Goal: Use online tool/utility: Utilize a website feature to perform a specific function

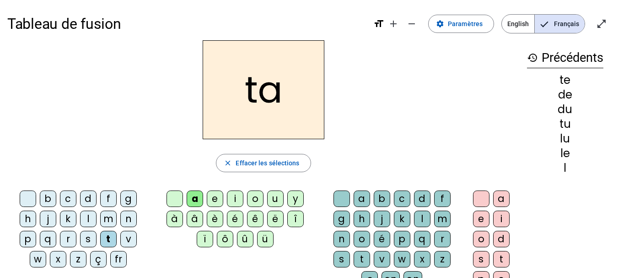
click at [89, 216] on div "l" at bounding box center [88, 219] width 16 height 16
click at [108, 218] on div "m" at bounding box center [108, 219] width 16 height 16
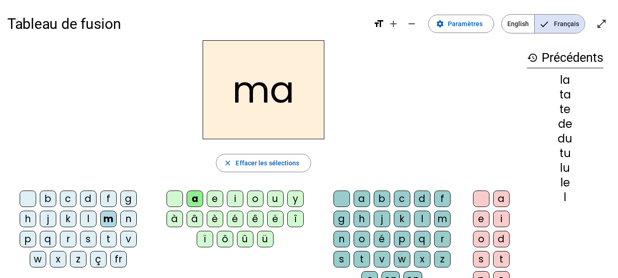
click at [109, 237] on div "t" at bounding box center [108, 239] width 16 height 16
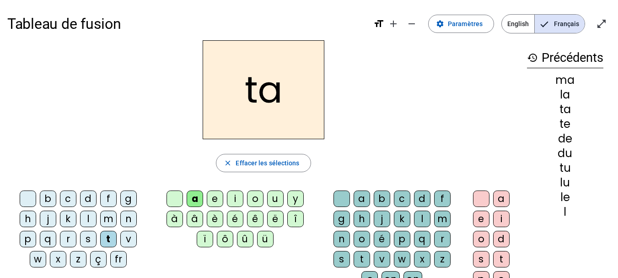
click at [214, 202] on div "e" at bounding box center [215, 198] width 16 height 16
click at [279, 201] on div "u" at bounding box center [275, 198] width 16 height 16
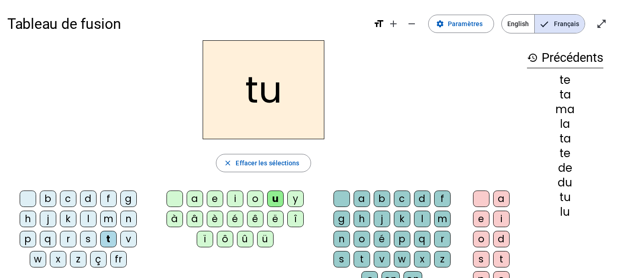
click at [238, 198] on div "i" at bounding box center [235, 198] width 16 height 16
click at [109, 238] on div "t" at bounding box center [108, 239] width 16 height 16
click at [249, 198] on div "o" at bounding box center [255, 198] width 16 height 16
click at [357, 258] on div "t" at bounding box center [362, 259] width 16 height 16
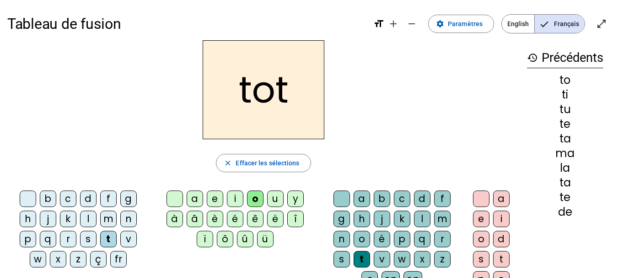
click at [477, 238] on div "o" at bounding box center [481, 239] width 16 height 16
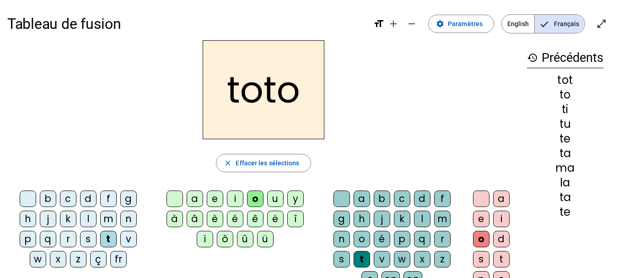
click at [90, 218] on div "l" at bounding box center [88, 219] width 16 height 16
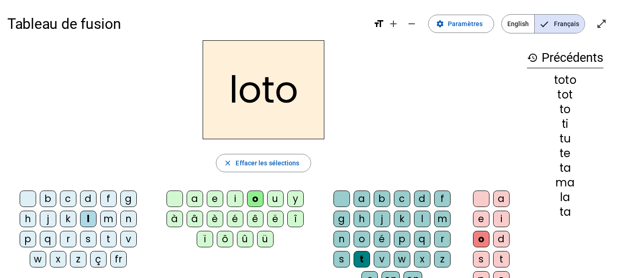
click at [424, 219] on div "l" at bounding box center [422, 219] width 16 height 16
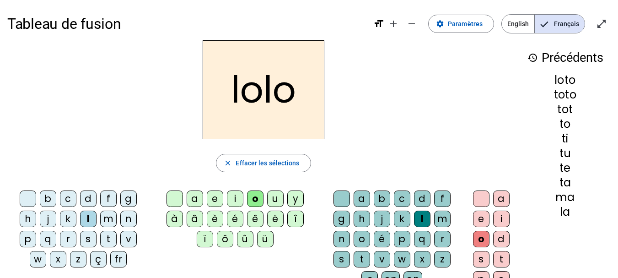
click at [233, 196] on div "i" at bounding box center [235, 198] width 16 height 16
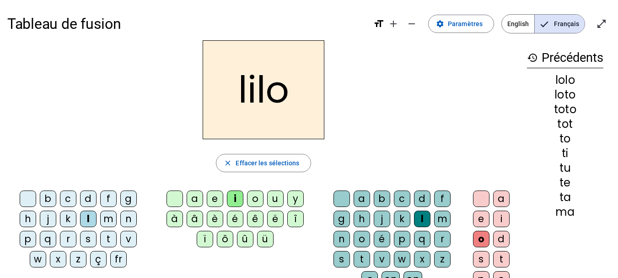
click at [501, 220] on div "i" at bounding box center [501, 219] width 16 height 16
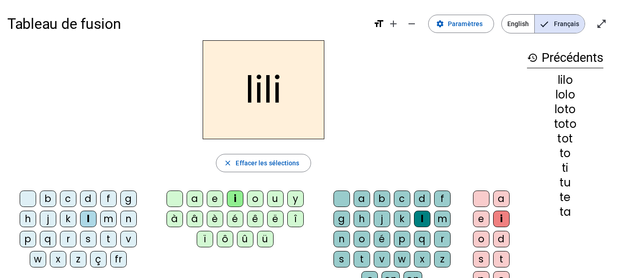
click at [111, 217] on div "m" at bounding box center [108, 219] width 16 height 16
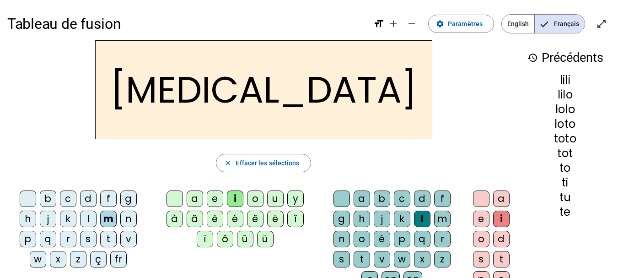
click at [442, 220] on div "m" at bounding box center [442, 219] width 16 height 16
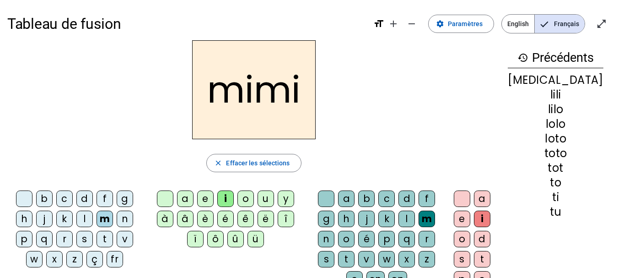
click at [86, 217] on div "l" at bounding box center [84, 219] width 16 height 16
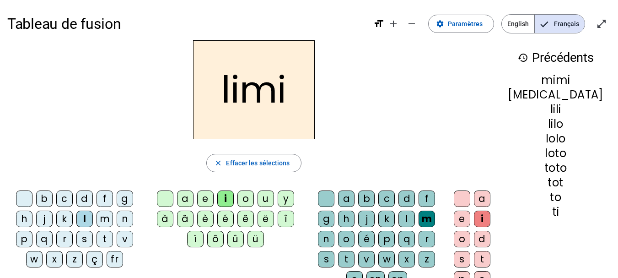
click at [251, 200] on div "o" at bounding box center [246, 198] width 16 height 16
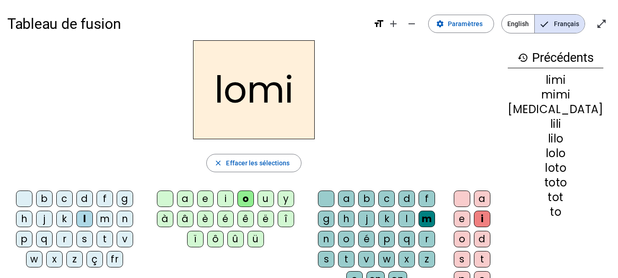
click at [355, 259] on div "t" at bounding box center [346, 259] width 16 height 16
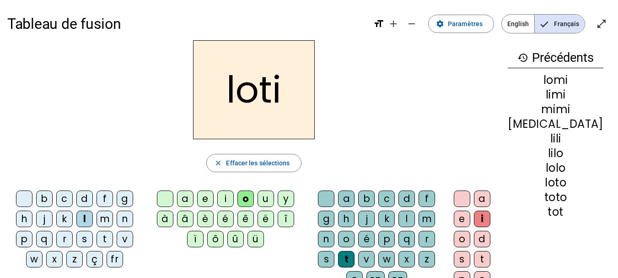
click at [470, 241] on div "o" at bounding box center [462, 239] width 16 height 16
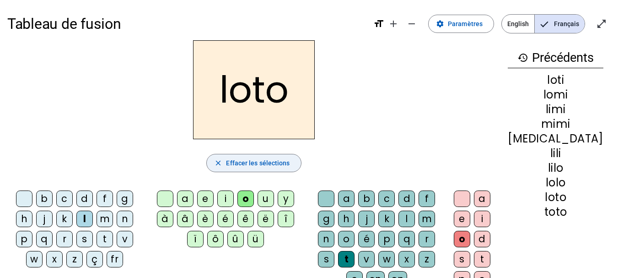
click at [251, 162] on span "Effacer les sélections" at bounding box center [258, 162] width 64 height 11
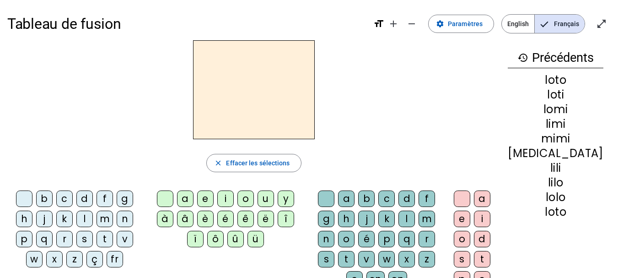
click at [47, 199] on div "b" at bounding box center [44, 198] width 16 height 16
click at [211, 200] on div "e" at bounding box center [205, 198] width 16 height 16
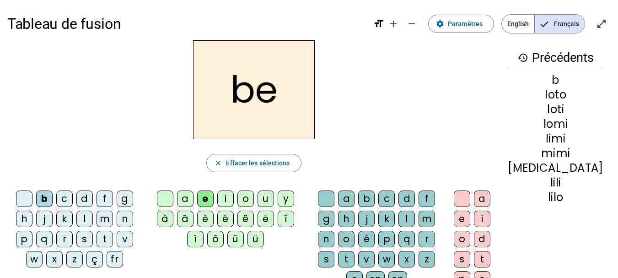
click at [254, 201] on div "o" at bounding box center [246, 198] width 16 height 16
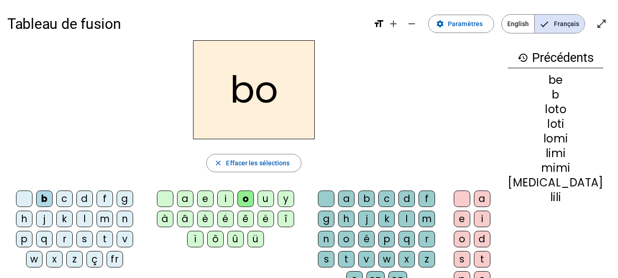
click at [194, 198] on div "a" at bounding box center [185, 198] width 16 height 16
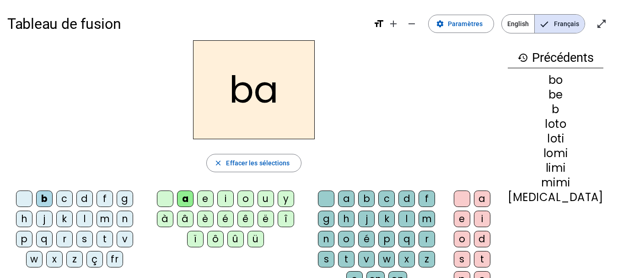
click at [234, 200] on div "i" at bounding box center [225, 198] width 16 height 16
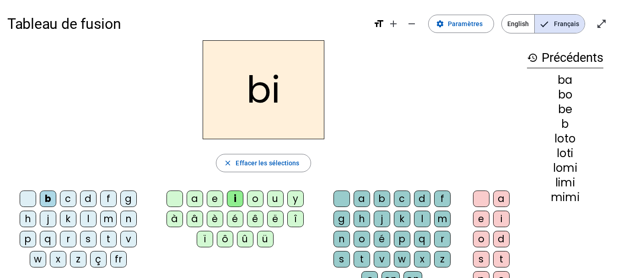
click at [110, 200] on div "f" at bounding box center [108, 198] width 16 height 16
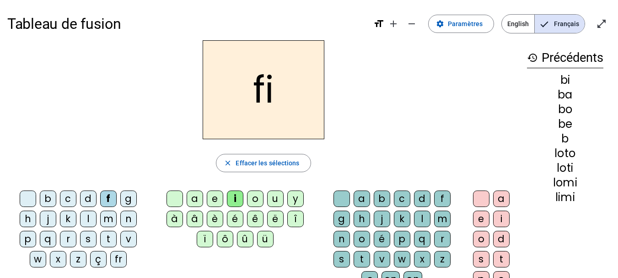
click at [252, 199] on div "o" at bounding box center [255, 198] width 16 height 16
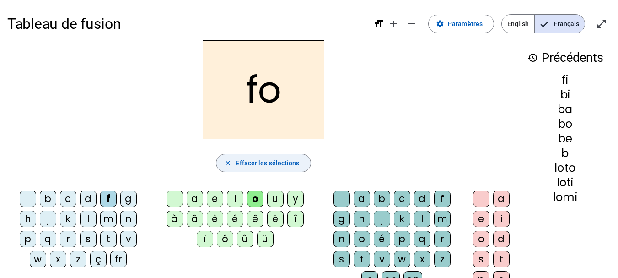
click at [272, 164] on span "Effacer les sélections" at bounding box center [268, 162] width 64 height 11
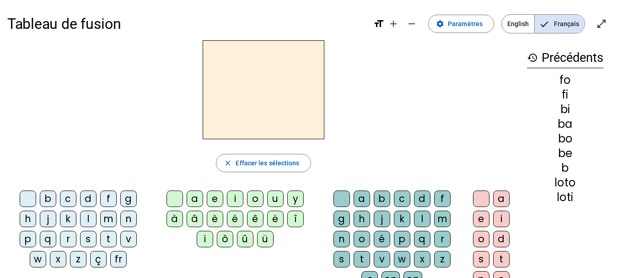
click at [195, 202] on div "a" at bounding box center [195, 198] width 16 height 16
click at [440, 218] on div "m" at bounding box center [442, 219] width 16 height 16
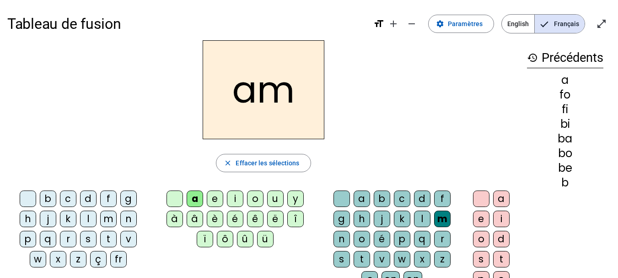
click at [503, 218] on div "i" at bounding box center [501, 219] width 16 height 16
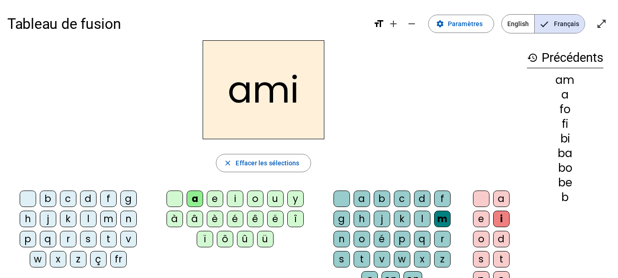
click at [112, 219] on div "m" at bounding box center [108, 219] width 16 height 16
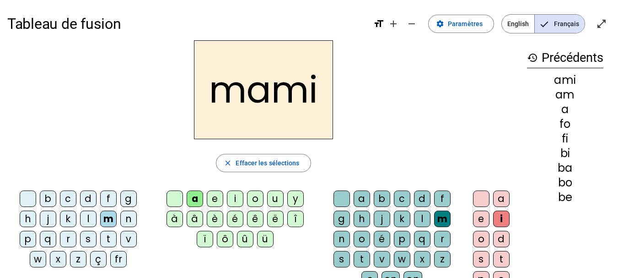
click at [196, 197] on div "a" at bounding box center [195, 198] width 16 height 16
click at [419, 221] on div "l" at bounding box center [422, 219] width 16 height 16
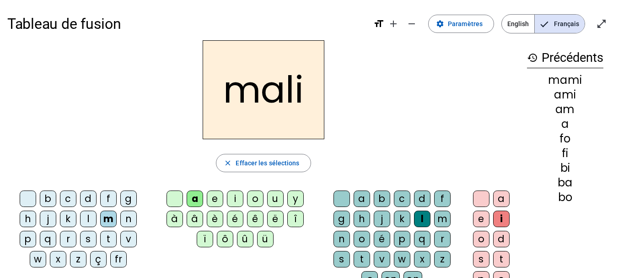
click at [482, 200] on div at bounding box center [481, 198] width 16 height 16
